Goal: Task Accomplishment & Management: Manage account settings

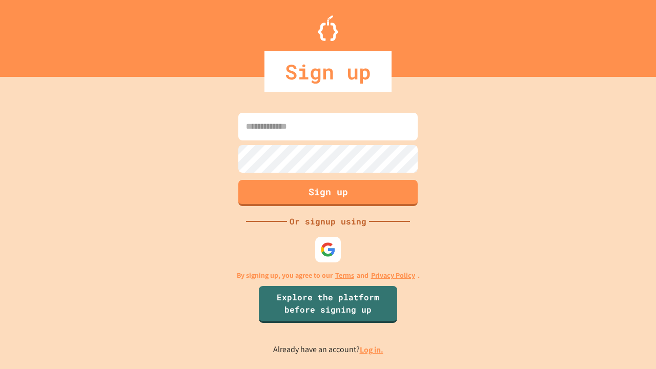
click at [372, 350] on link "Log in." at bounding box center [372, 349] width 24 height 11
